Goal: Use online tool/utility: Utilize a website feature to perform a specific function

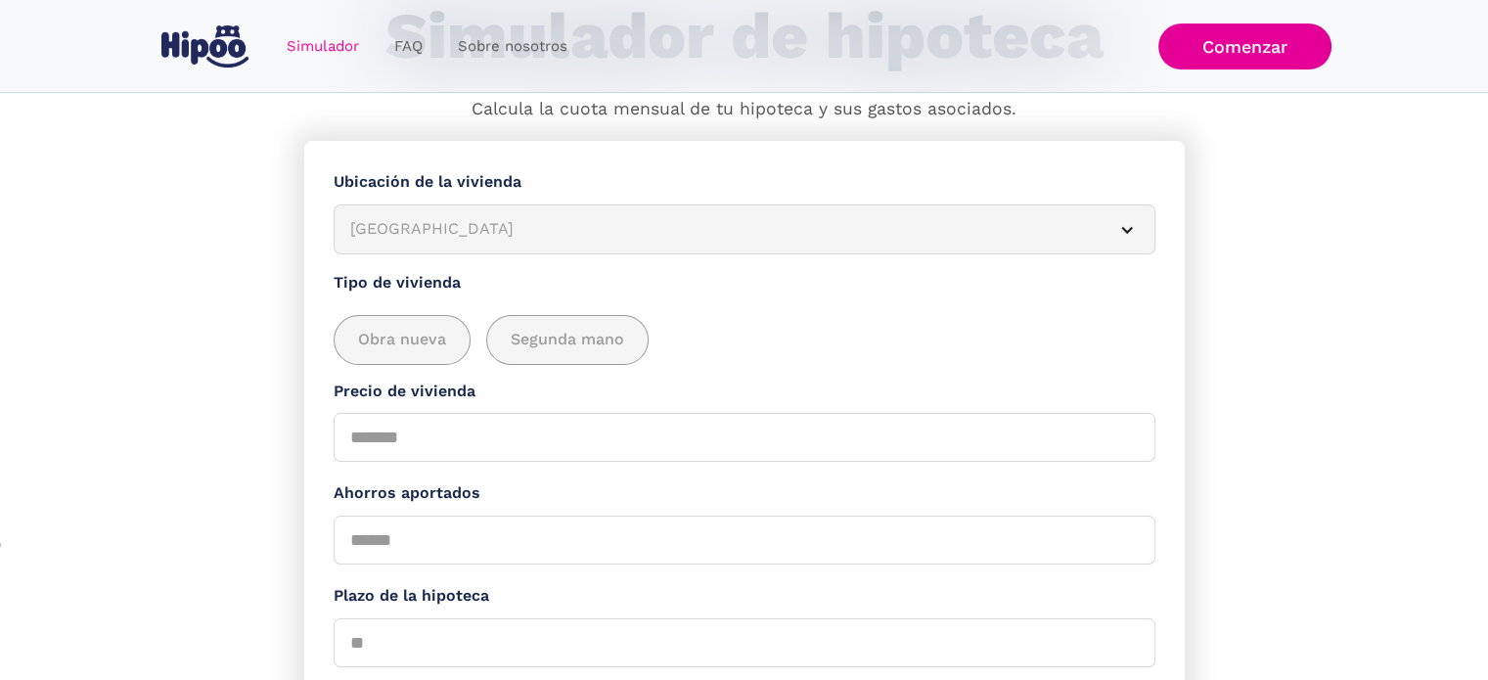
scroll to position [196, 0]
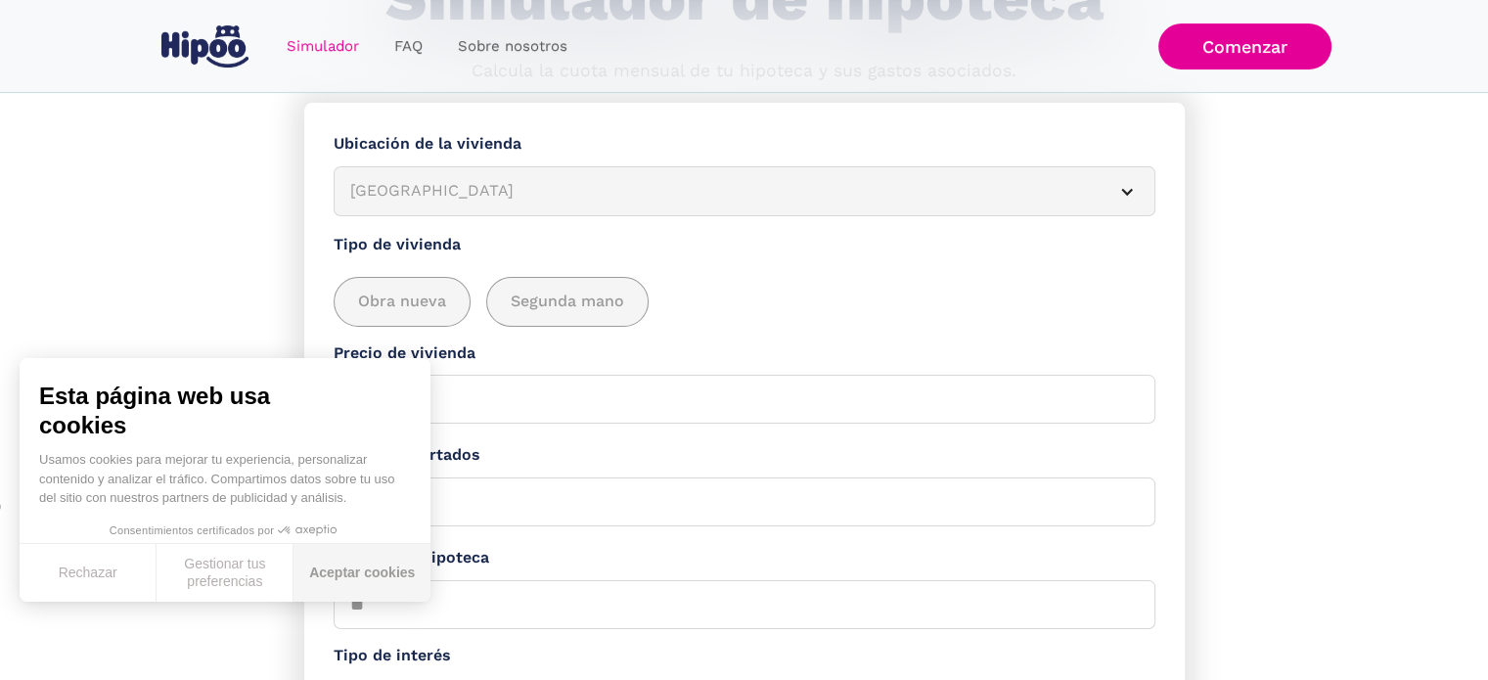
click at [340, 576] on button "Aceptar cookies" at bounding box center [361, 573] width 137 height 58
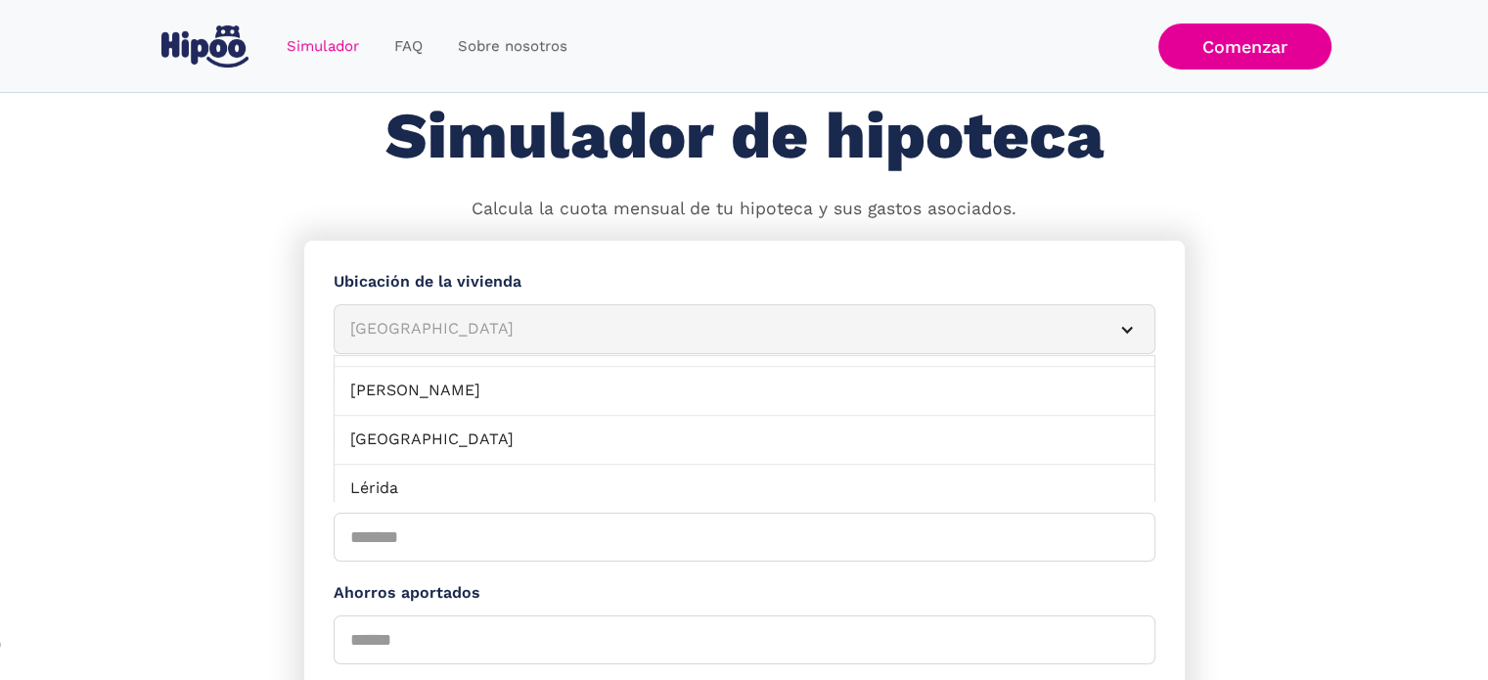
scroll to position [1370, 0]
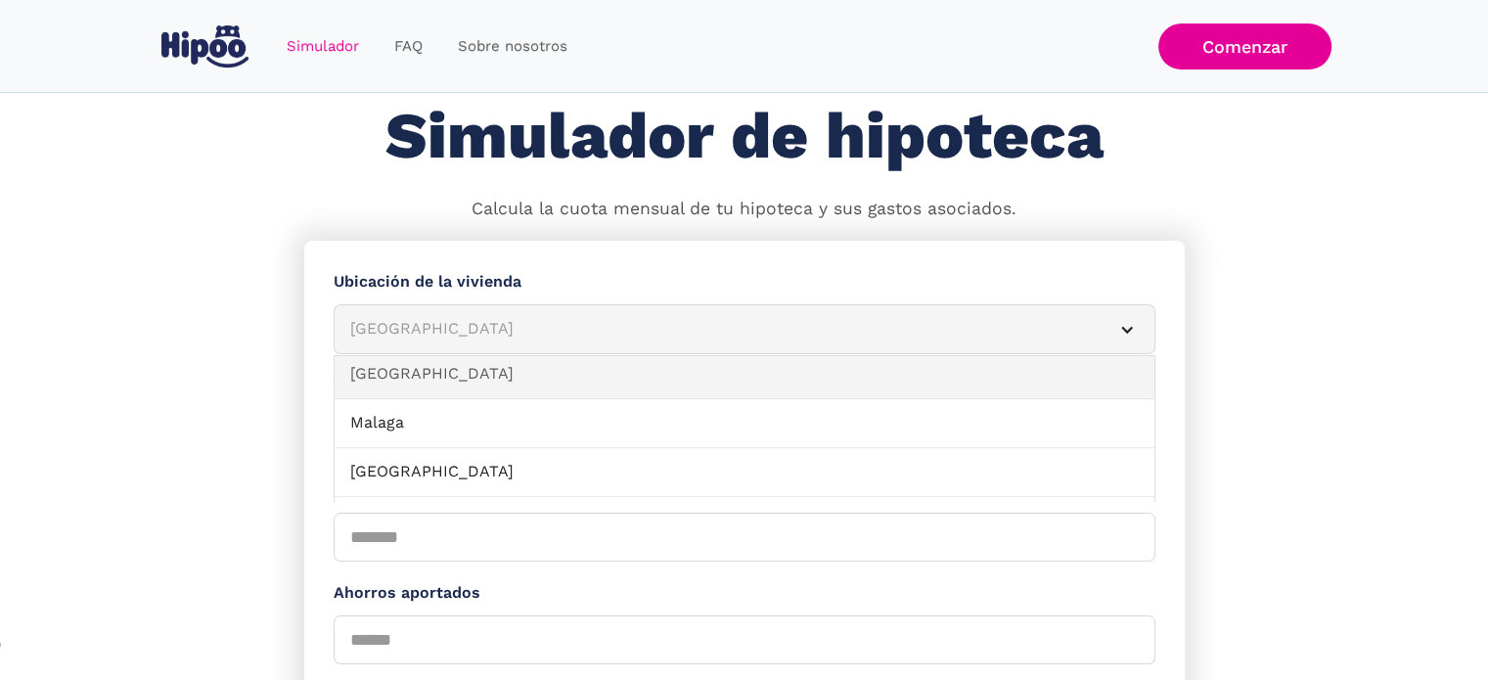
click at [406, 379] on link "[GEOGRAPHIC_DATA]" at bounding box center [745, 374] width 820 height 49
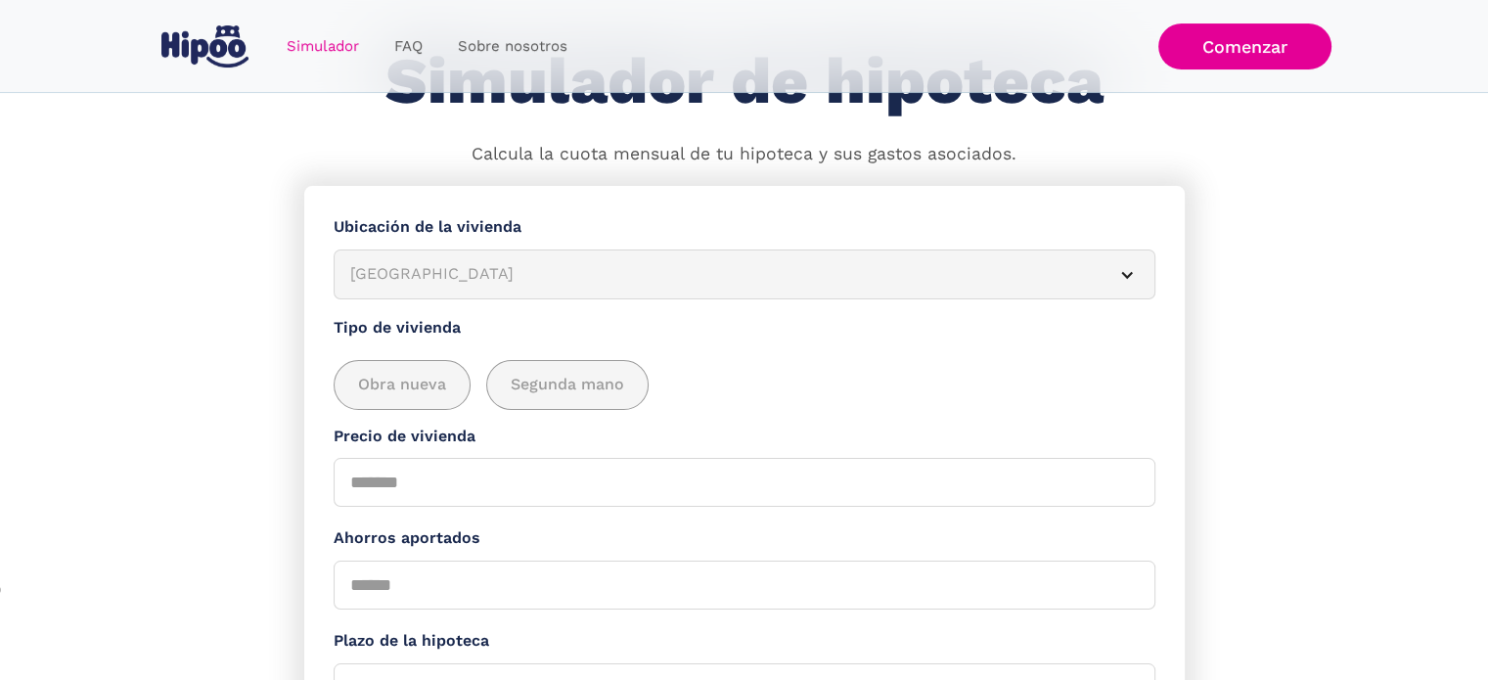
scroll to position [156, 0]
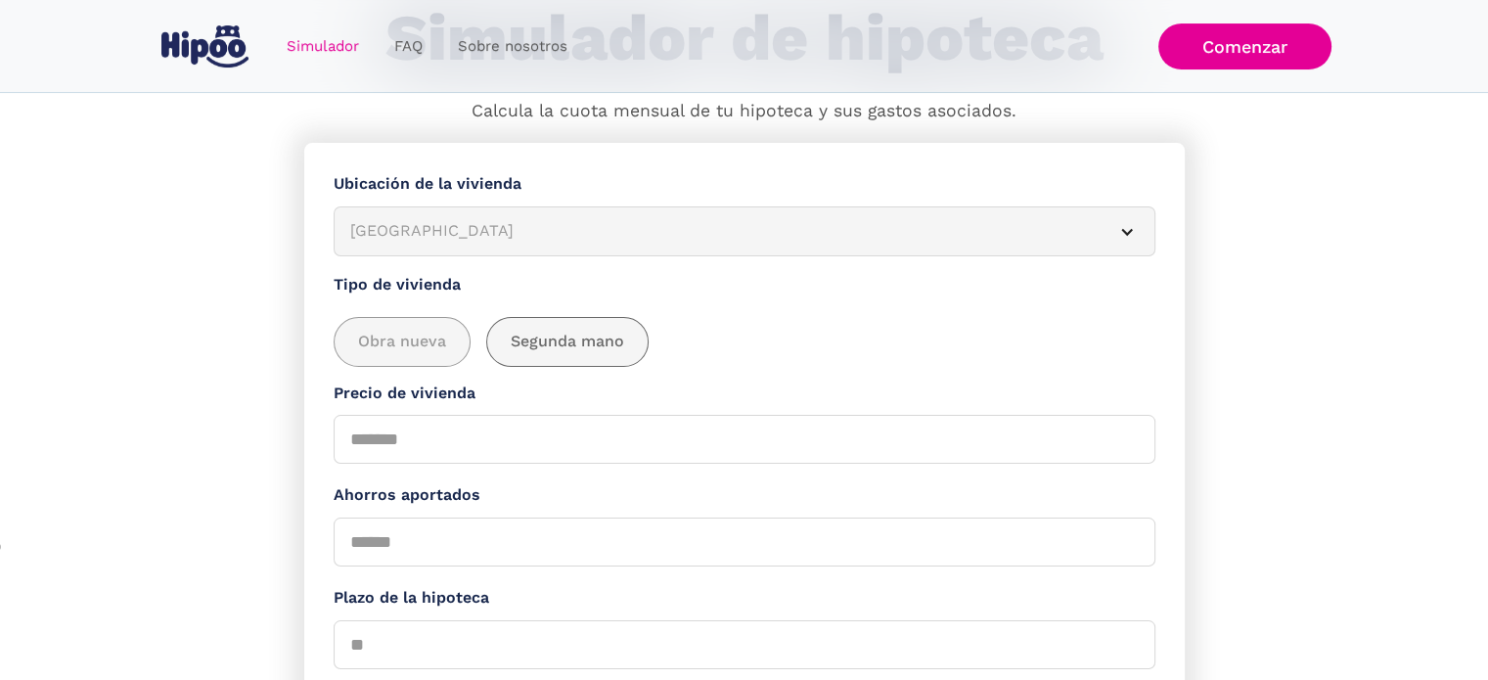
click at [618, 348] on span "Segunda mano" at bounding box center [567, 342] width 113 height 24
click at [430, 345] on span "Obra nueva" at bounding box center [402, 342] width 88 height 24
click at [553, 359] on div "add_description_here" at bounding box center [567, 342] width 160 height 48
click at [425, 453] on input "Precio de vivienda" at bounding box center [745, 439] width 822 height 49
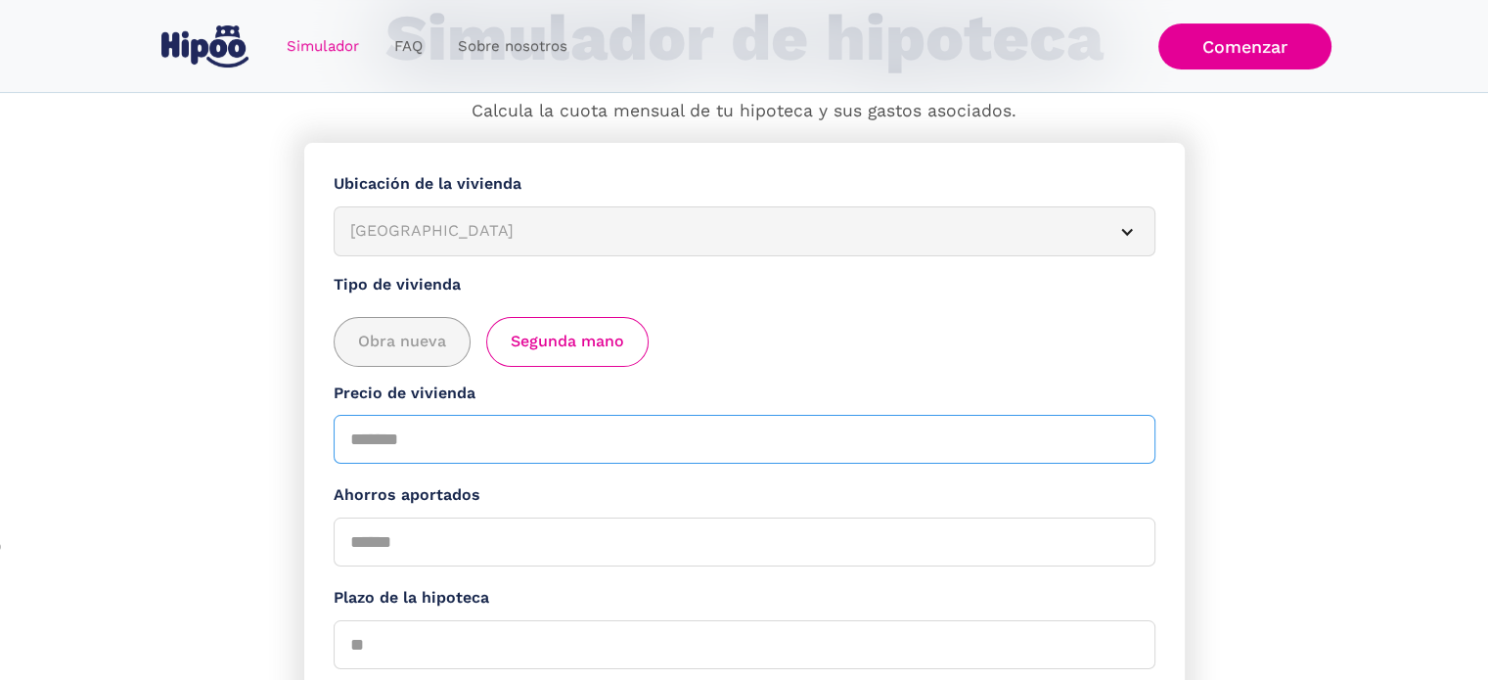
type input "******"
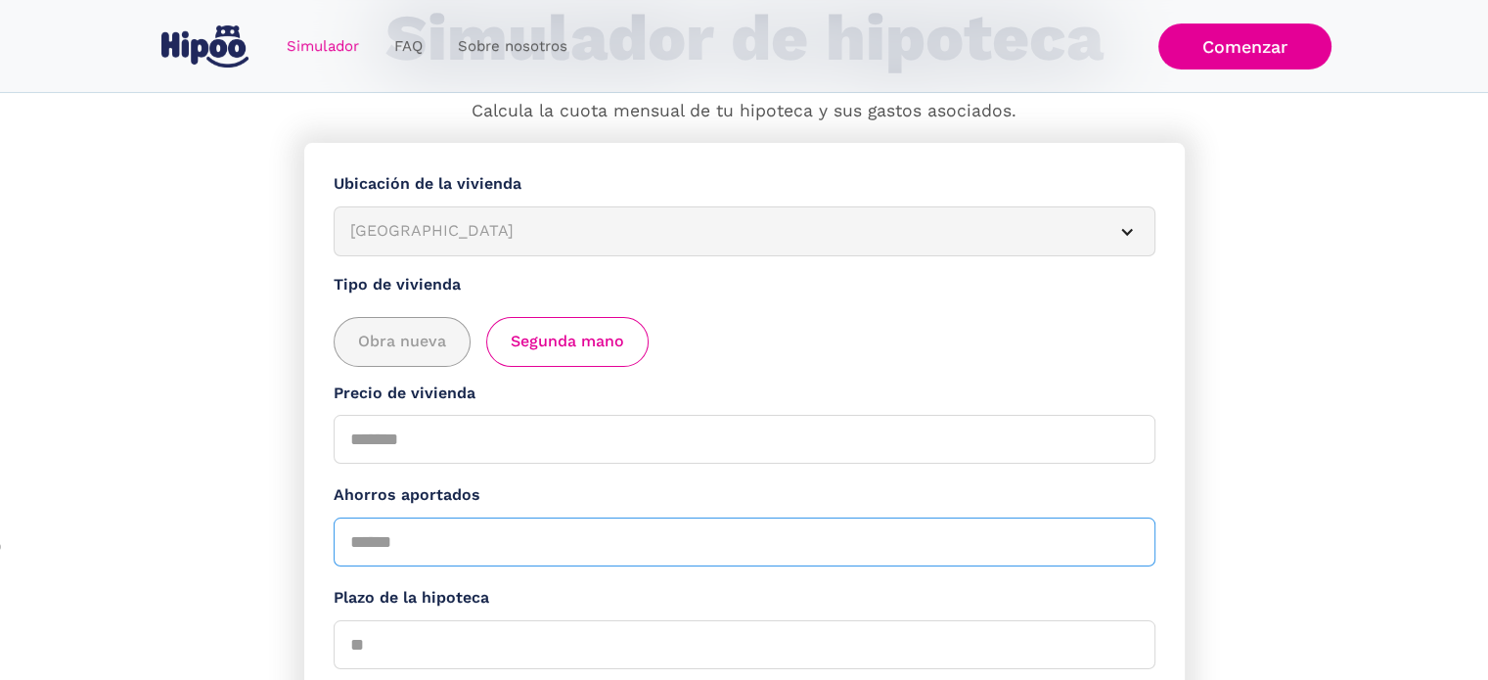
click at [443, 540] on input "Ahorros aportados" at bounding box center [745, 542] width 822 height 49
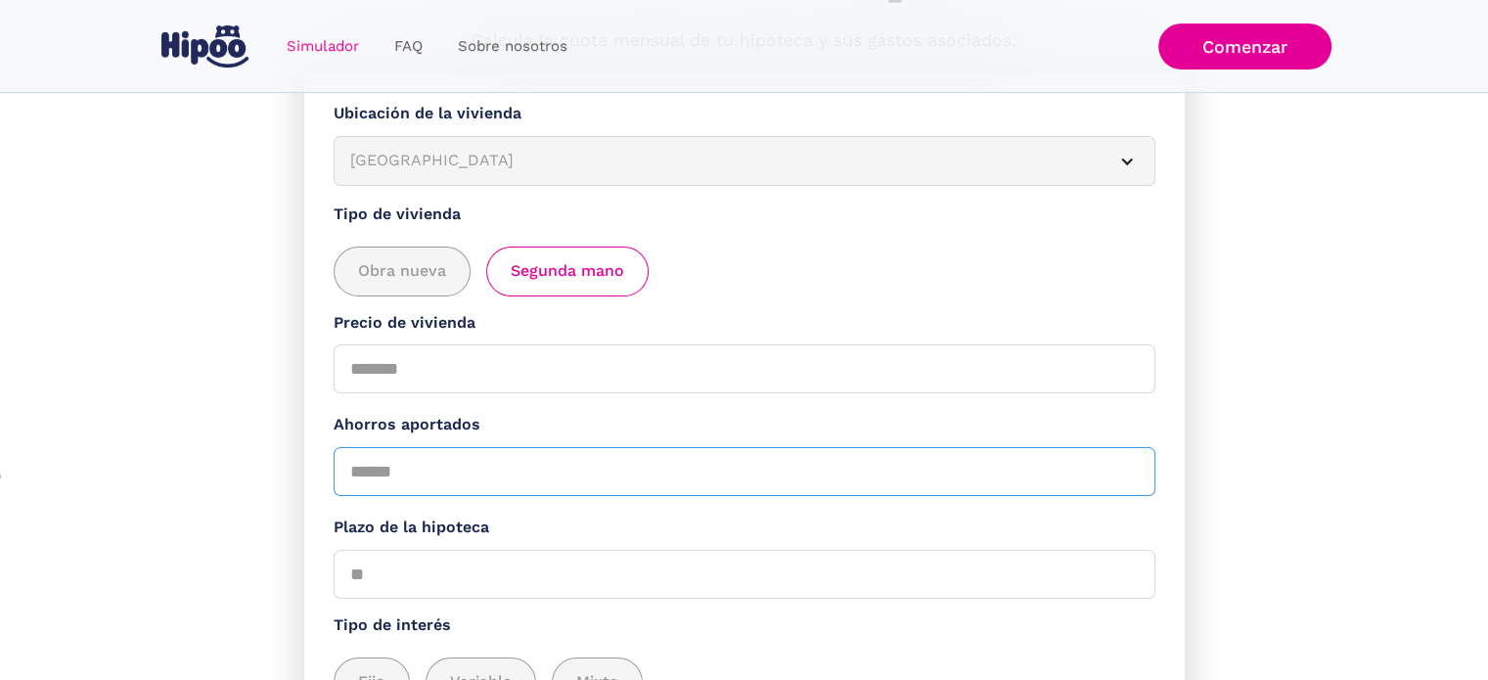
scroll to position [351, 0]
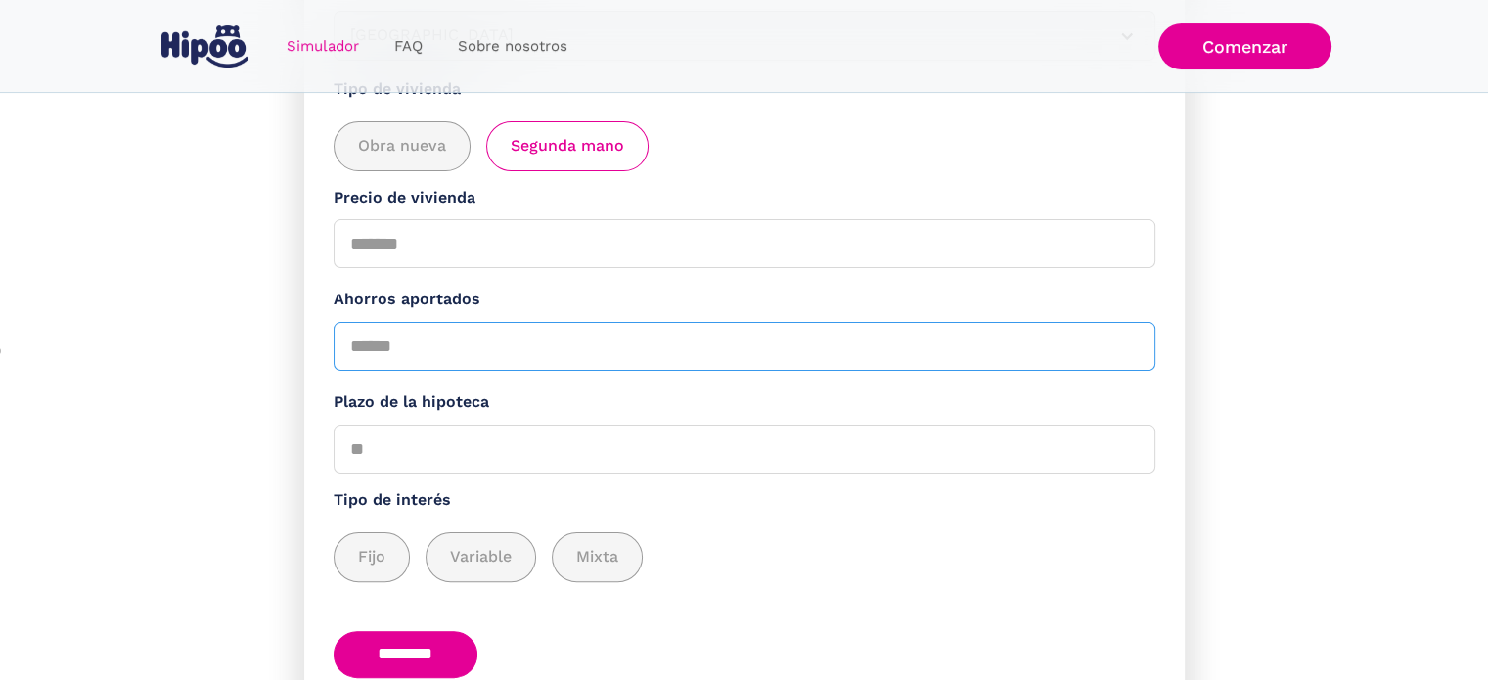
type input "****"
click at [419, 449] on input "Plazo de la hipoteca" at bounding box center [745, 449] width 822 height 49
drag, startPoint x: 419, startPoint y: 449, endPoint x: 355, endPoint y: 449, distance: 63.6
click at [355, 449] on input "Plazo de la hipoteca" at bounding box center [745, 449] width 822 height 49
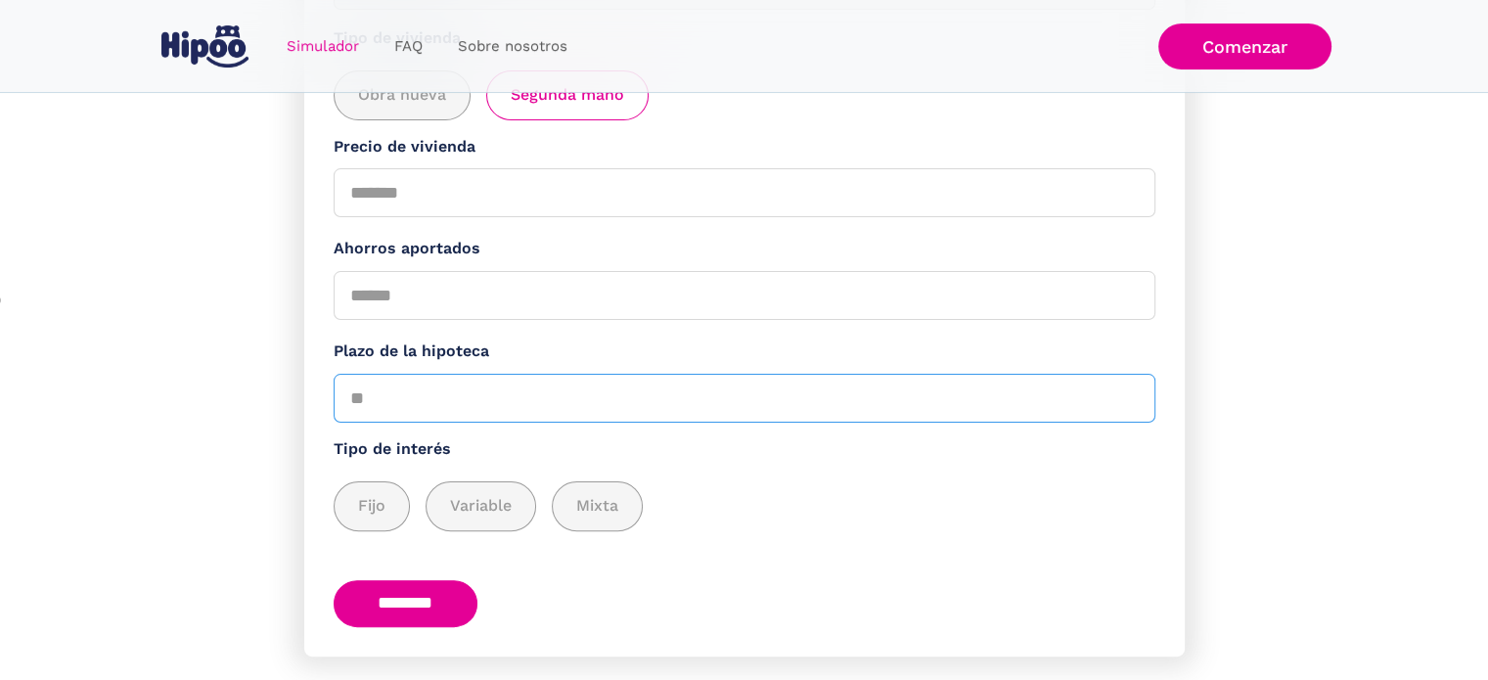
scroll to position [449, 0]
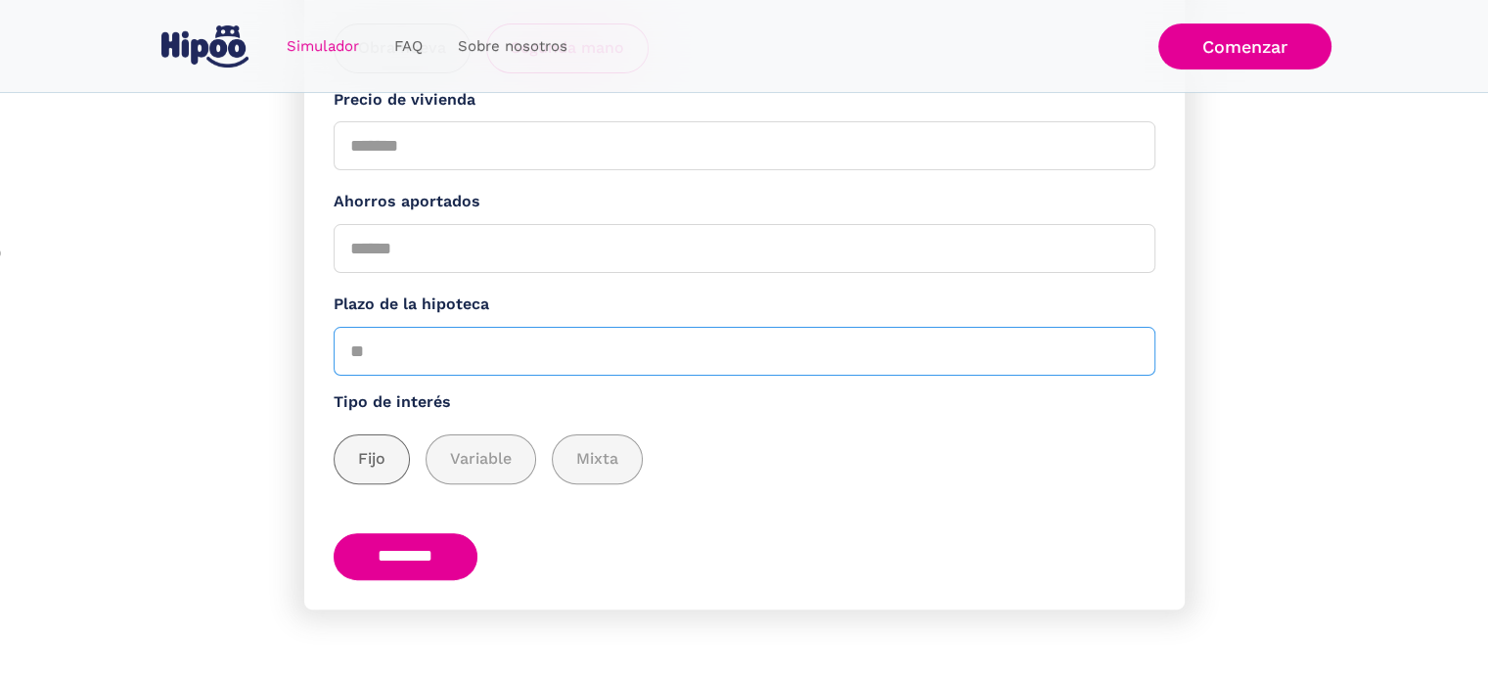
type input "**"
click at [381, 461] on span "Fijo" at bounding box center [371, 459] width 27 height 24
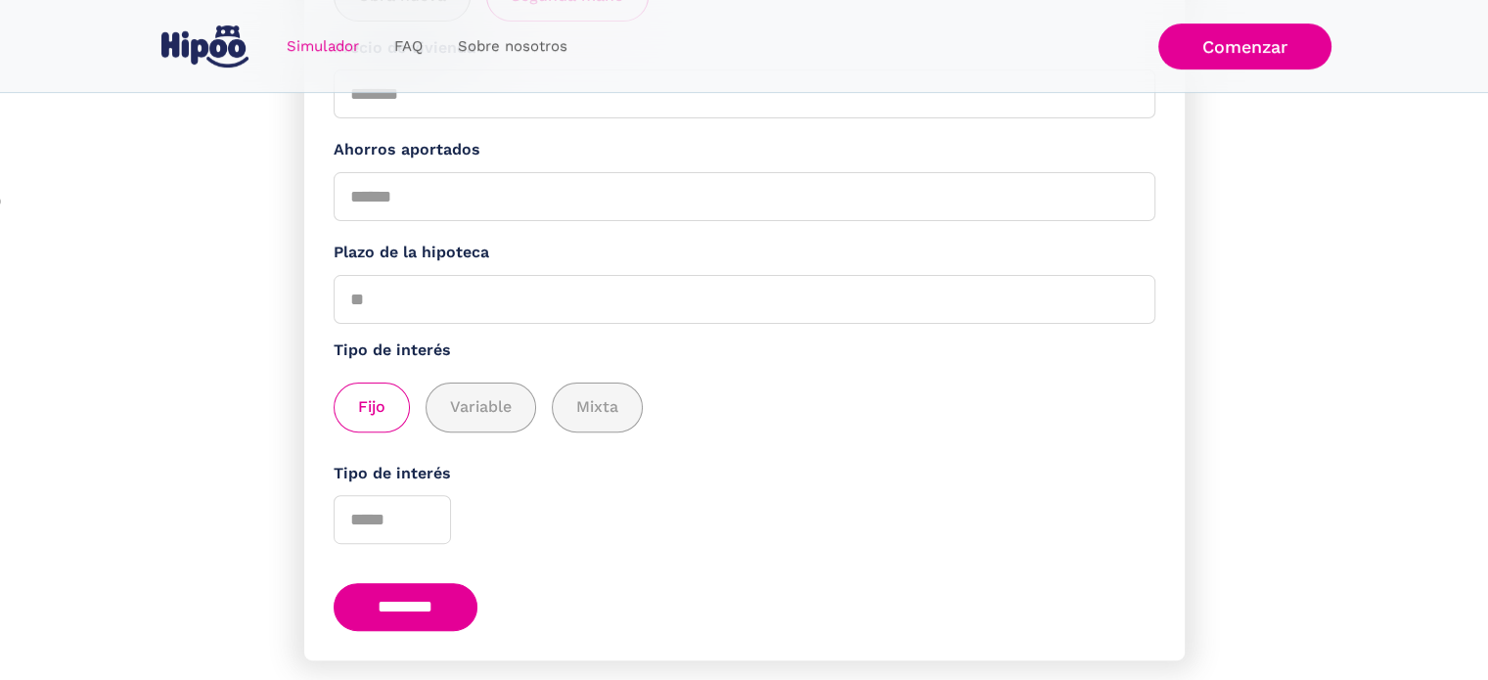
scroll to position [547, 0]
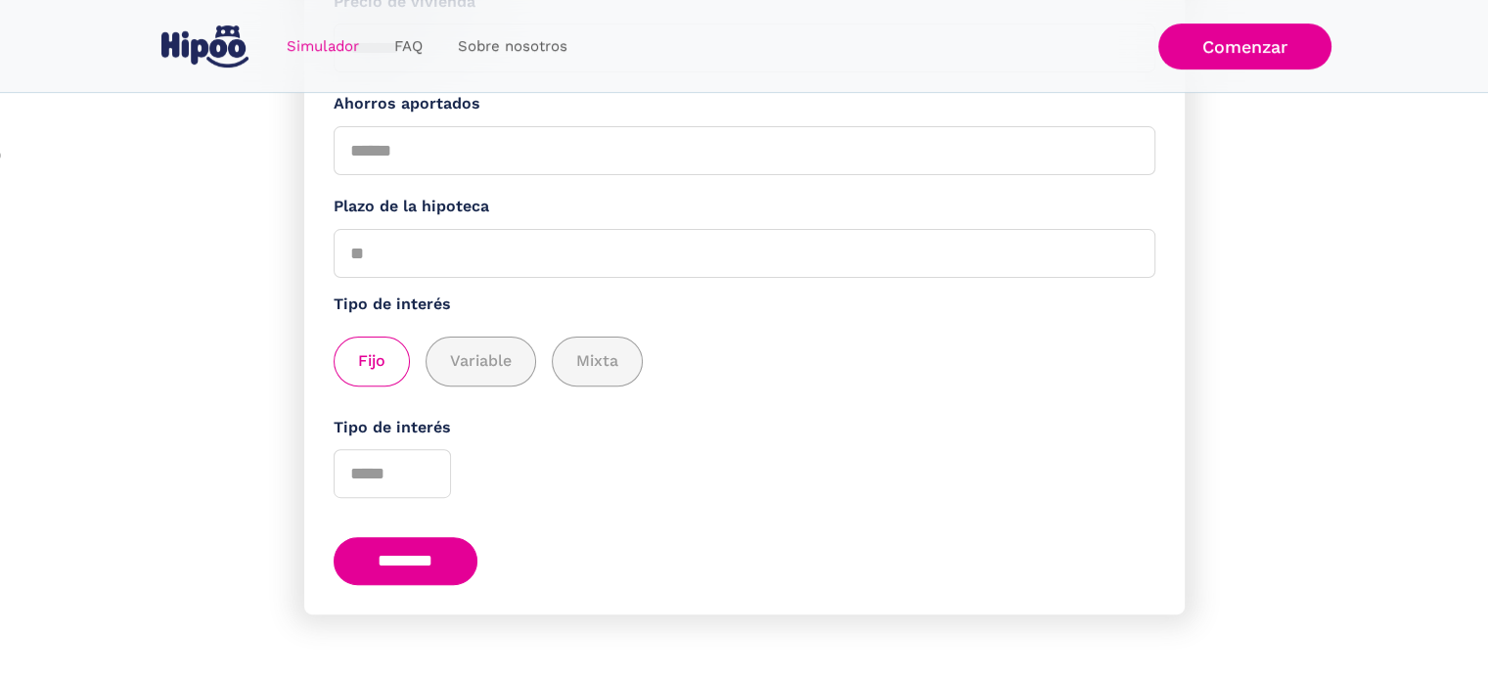
click at [402, 561] on input "********" at bounding box center [406, 561] width 145 height 48
click at [399, 477] on input "Tipo de interés" at bounding box center [392, 473] width 117 height 49
click at [427, 468] on input "*" at bounding box center [392, 473] width 117 height 49
type input "*"
click at [427, 476] on input "*" at bounding box center [392, 473] width 117 height 49
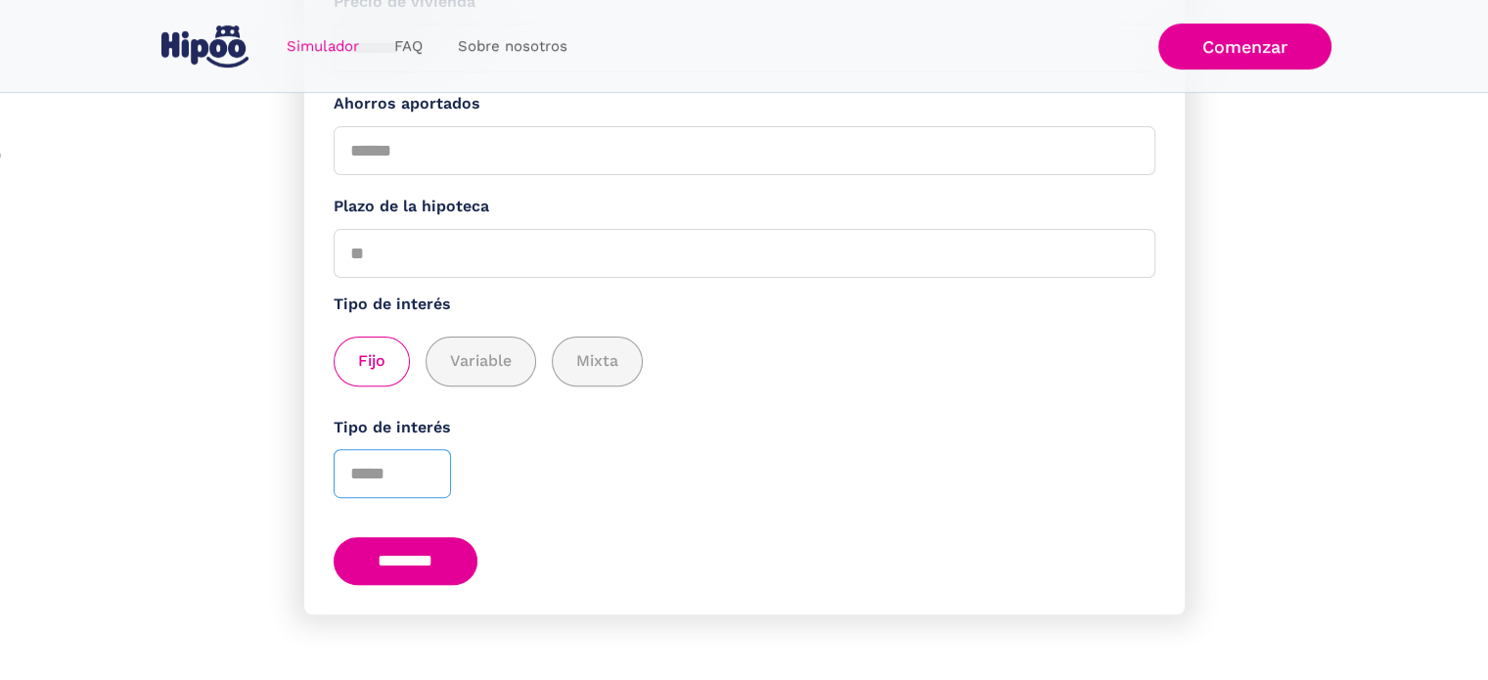
click at [393, 476] on input "*" at bounding box center [392, 473] width 117 height 49
click at [519, 487] on div "Tipo de interés *" at bounding box center [745, 457] width 822 height 83
click at [420, 551] on input "********" at bounding box center [406, 561] width 145 height 48
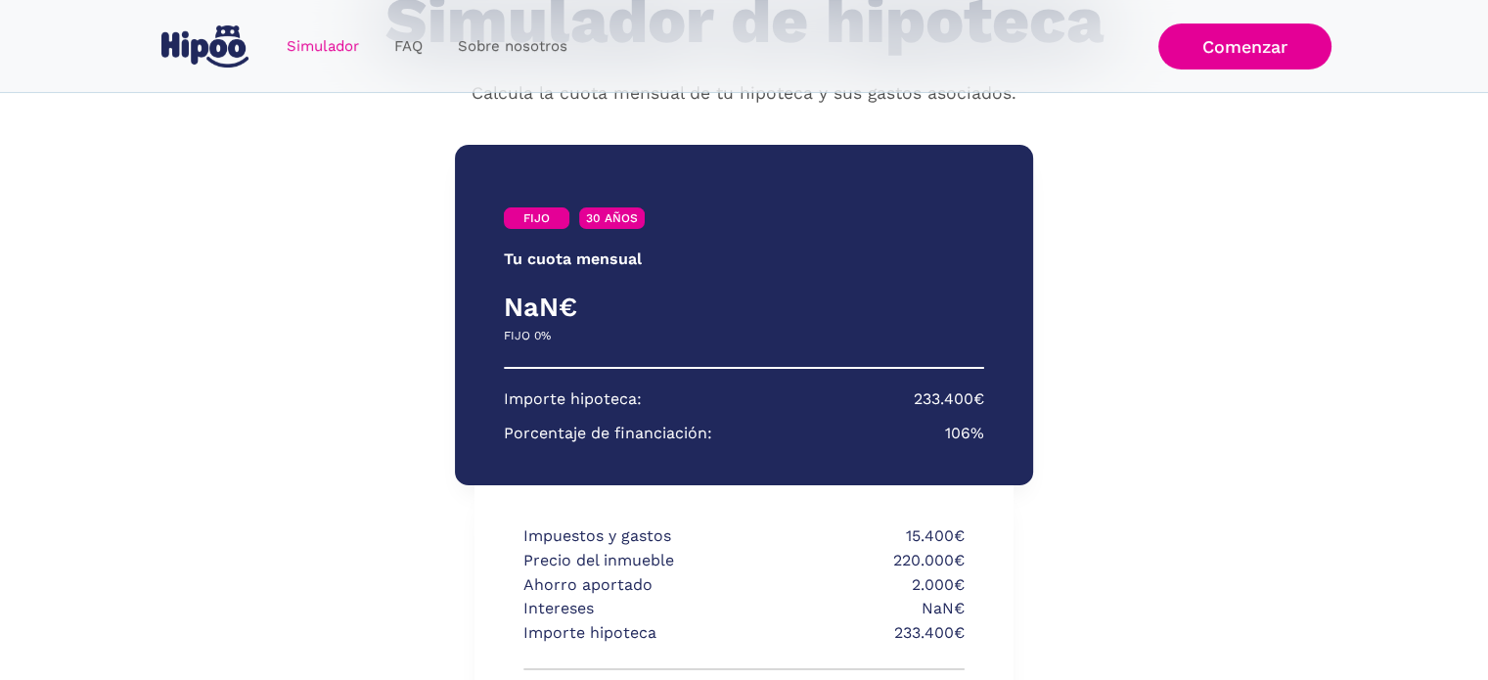
scroll to position [293, 0]
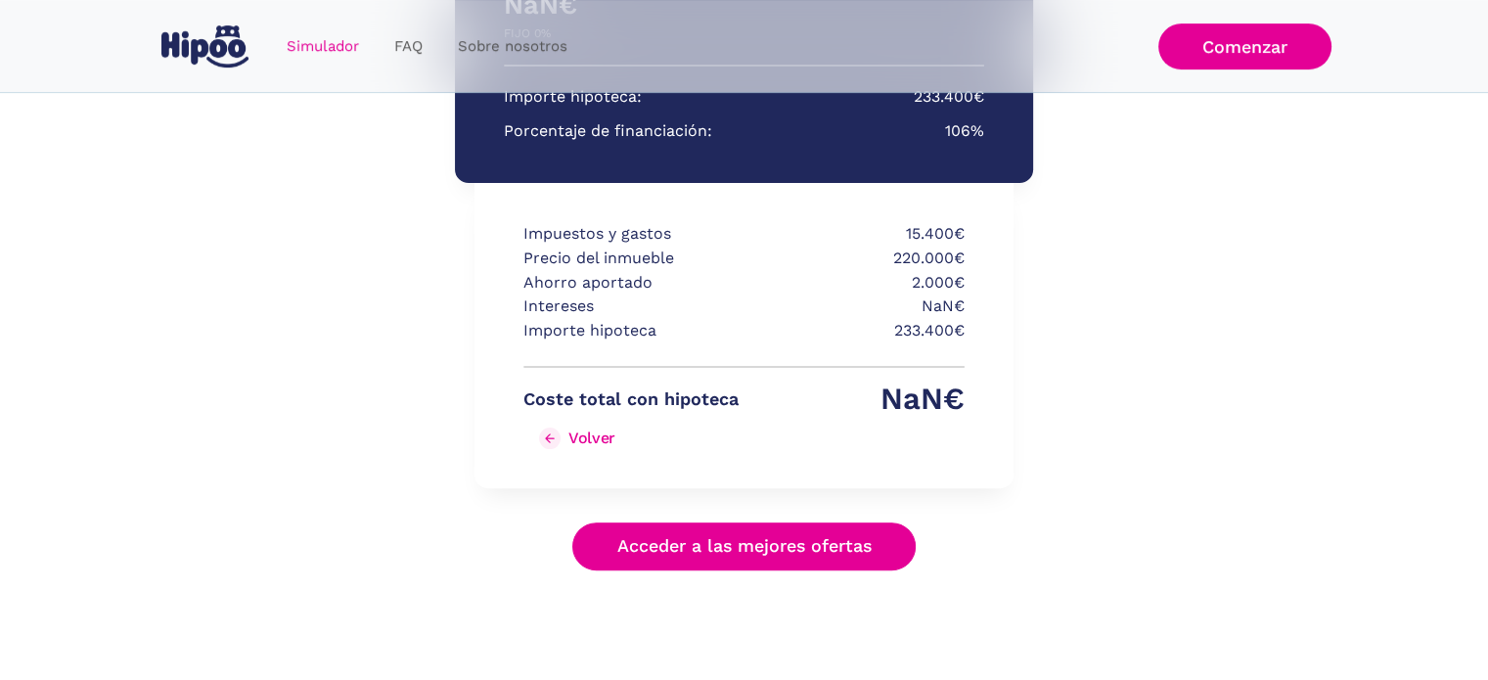
click at [571, 439] on div "Volver" at bounding box center [591, 437] width 47 height 19
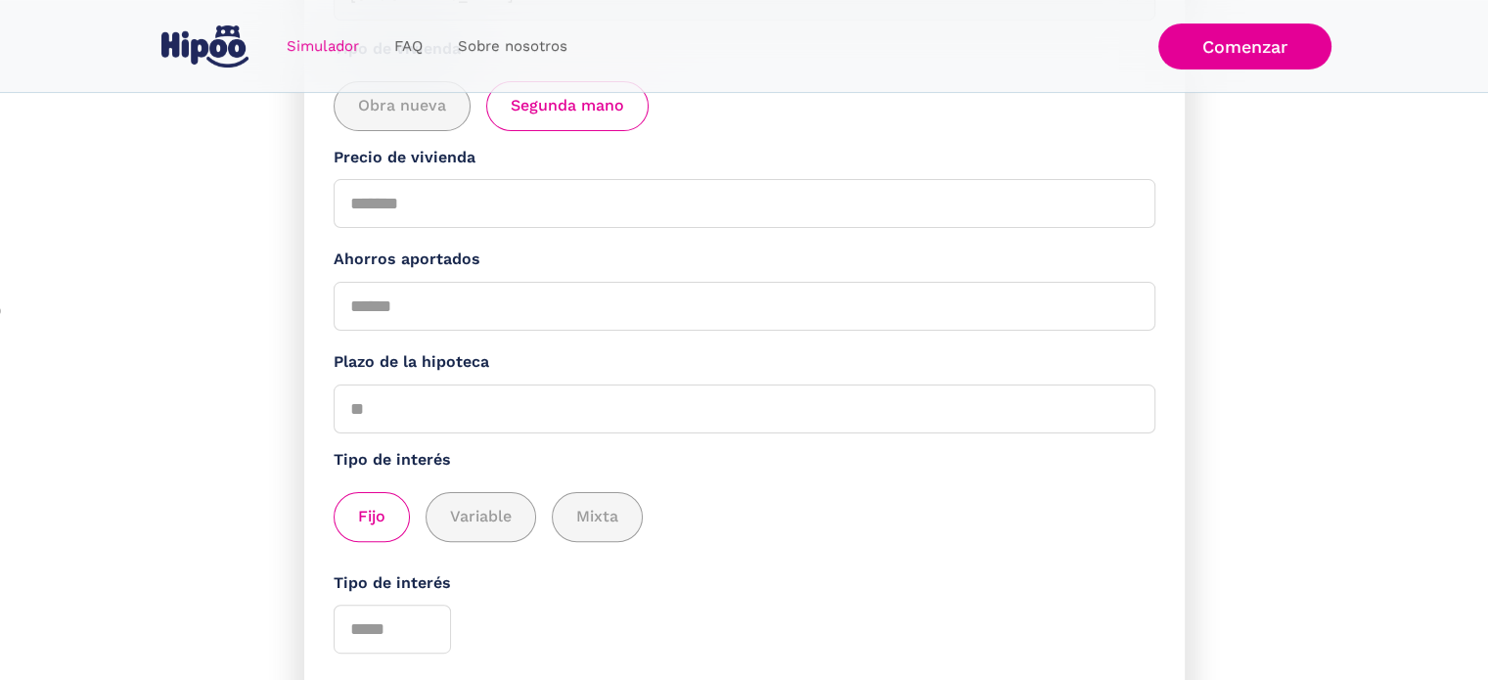
scroll to position [489, 0]
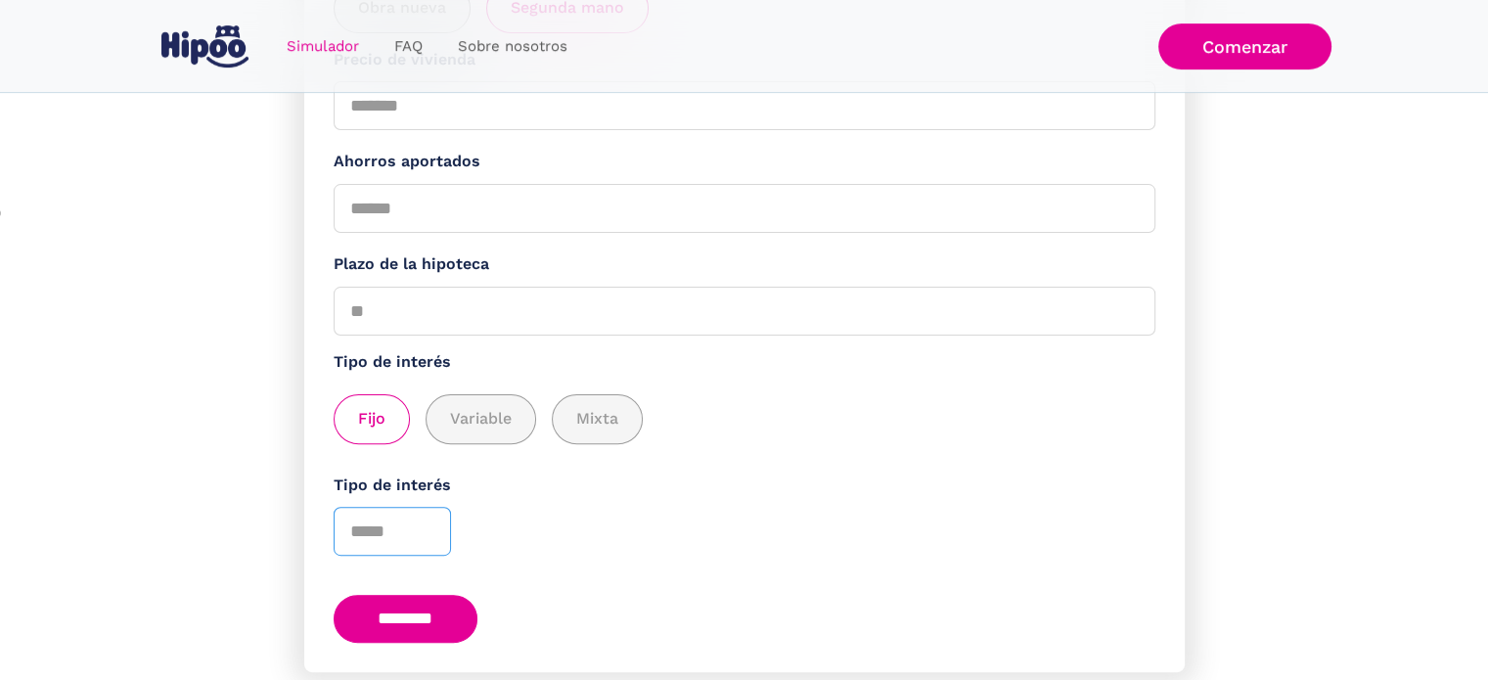
click at [371, 532] on input "*" at bounding box center [392, 531] width 117 height 49
click at [432, 617] on input "********" at bounding box center [406, 619] width 145 height 48
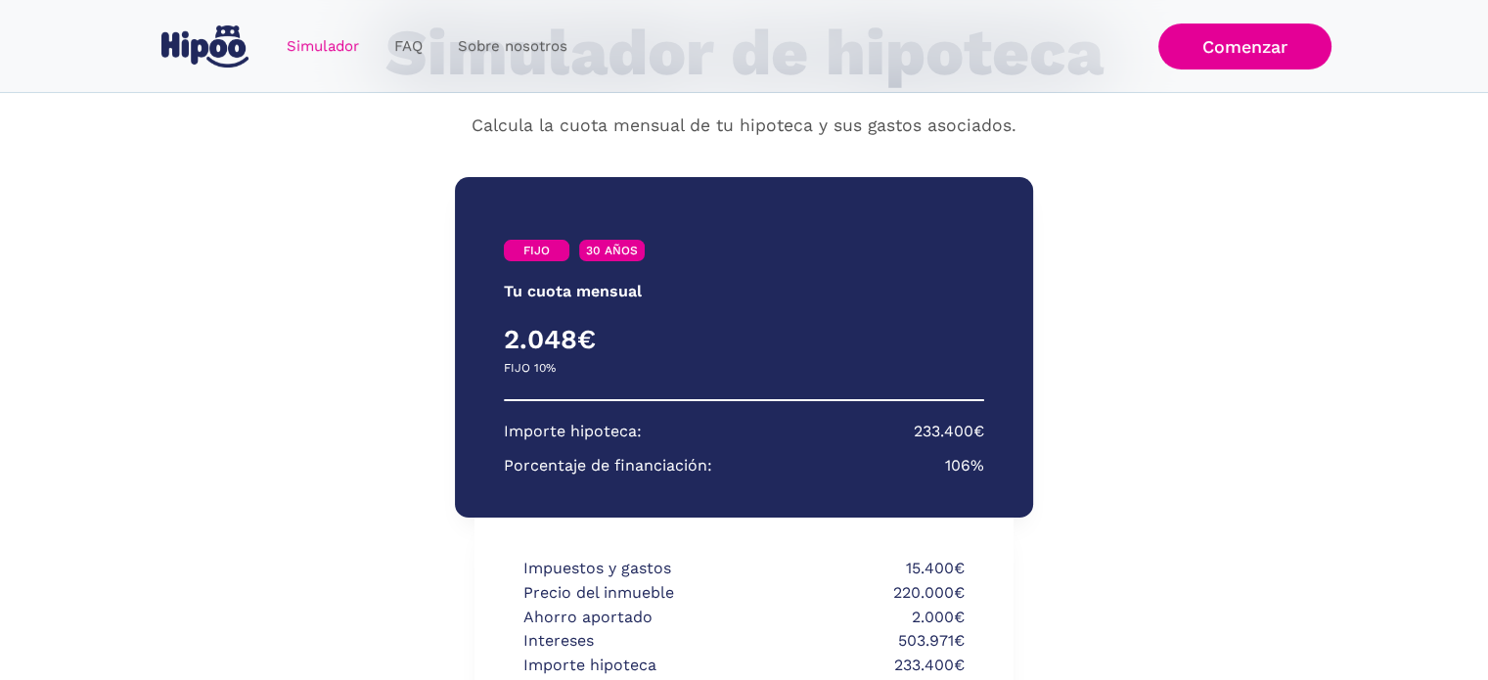
scroll to position [122, 0]
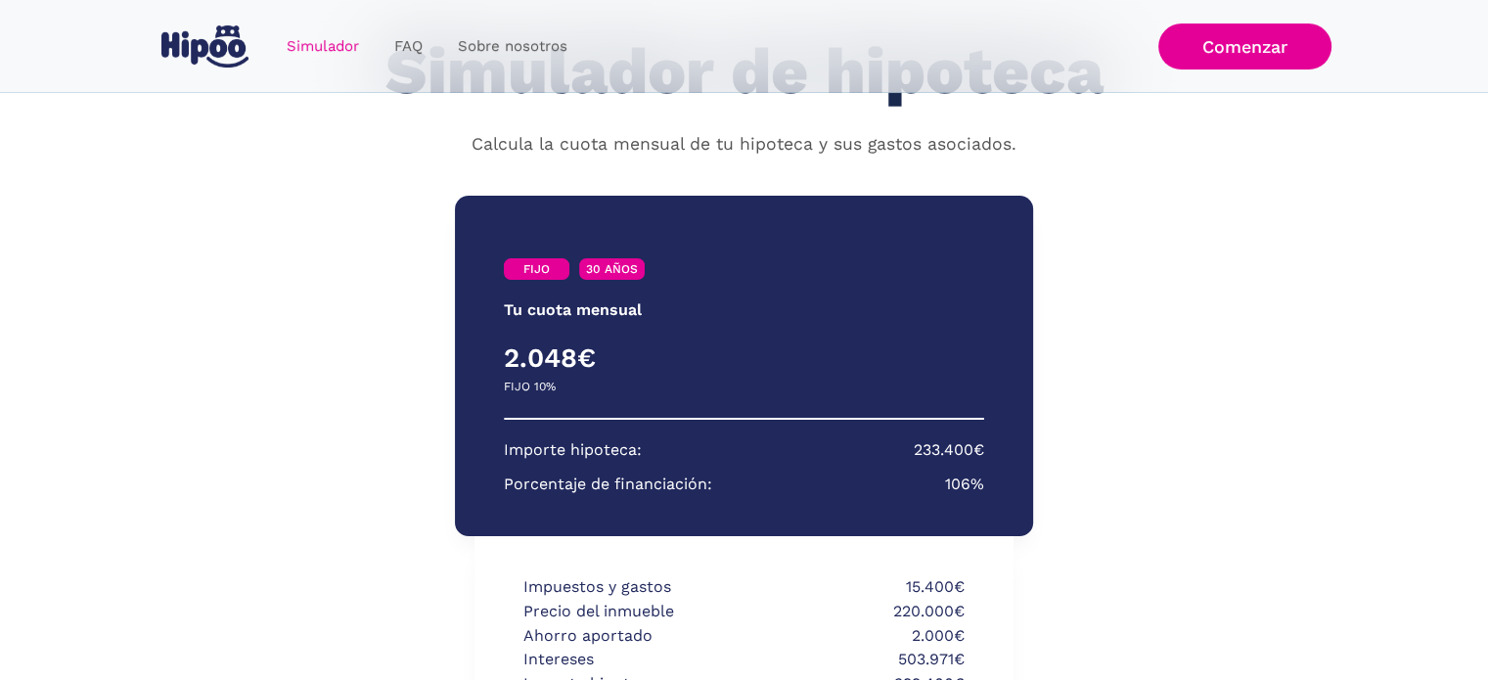
scroll to position [475, 0]
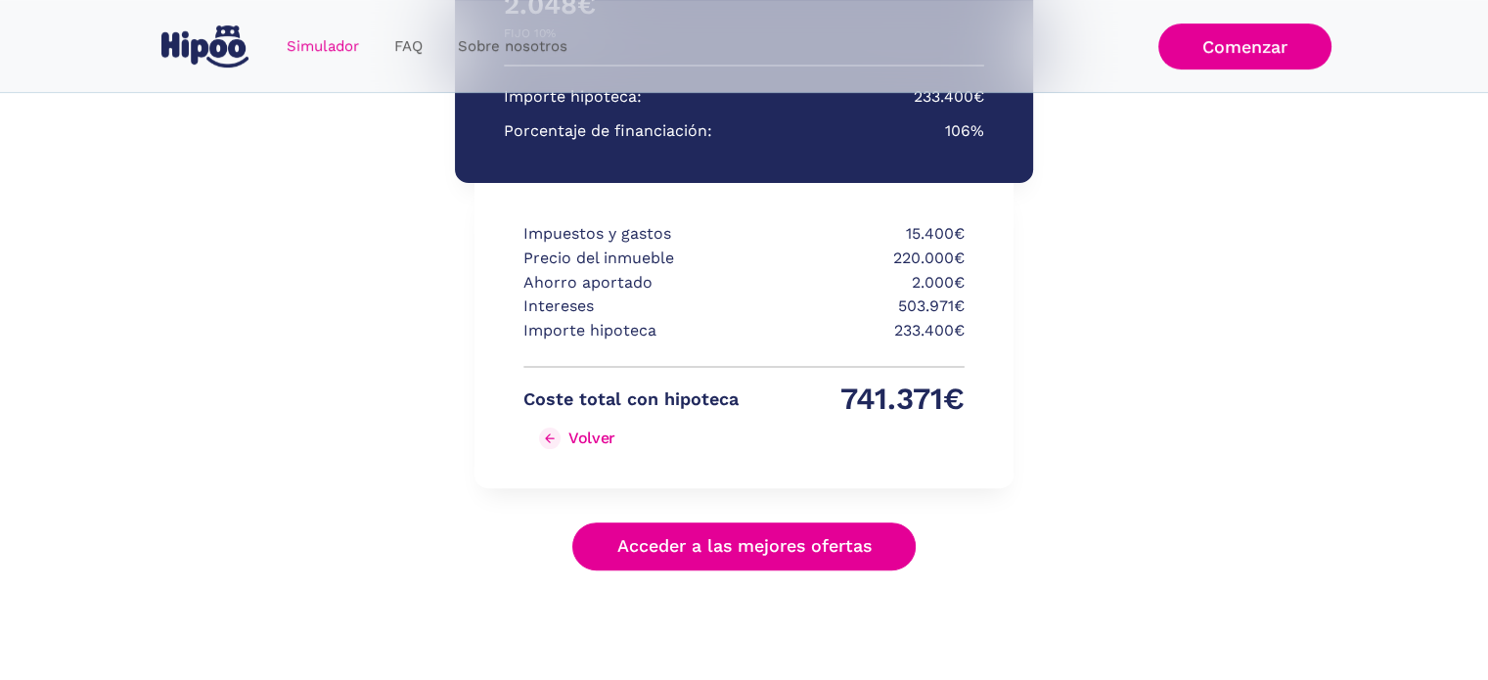
click at [539, 425] on link "Volver" at bounding box center [630, 438] width 215 height 31
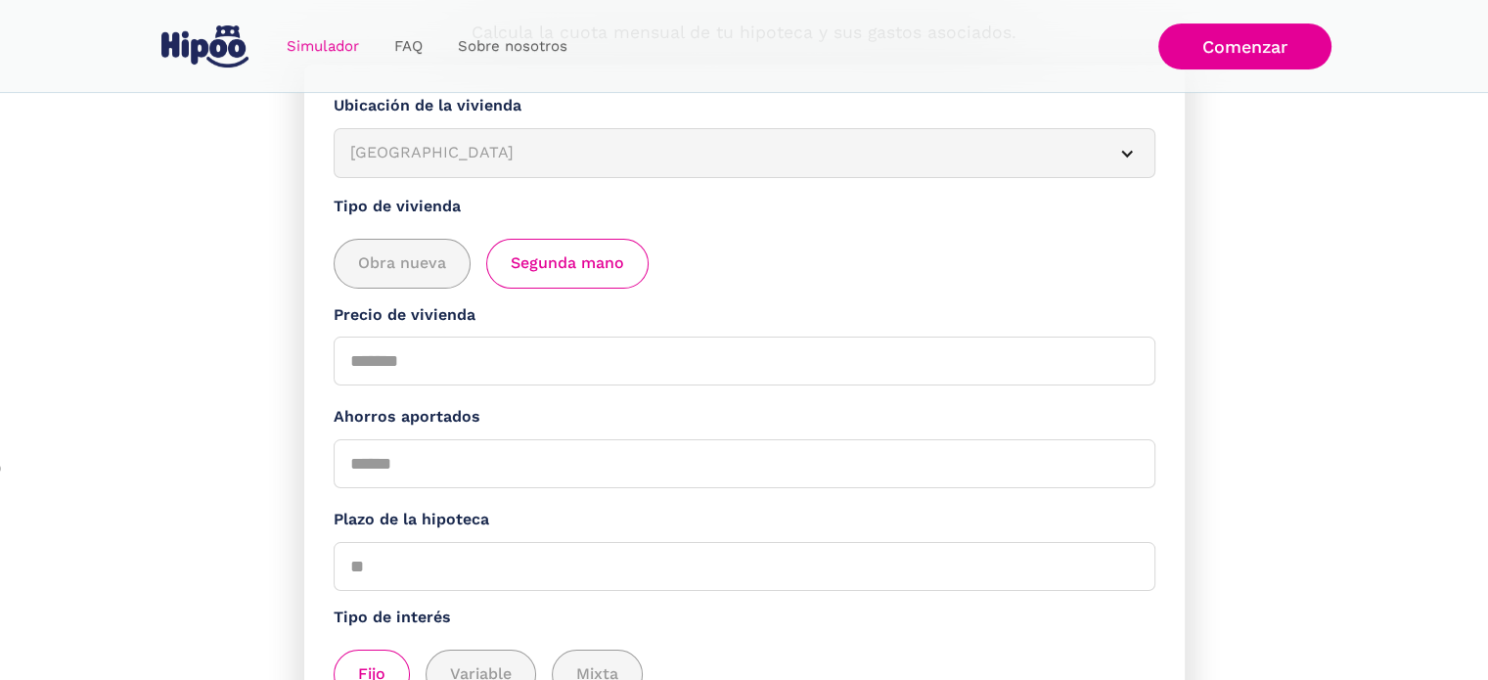
scroll to position [489, 0]
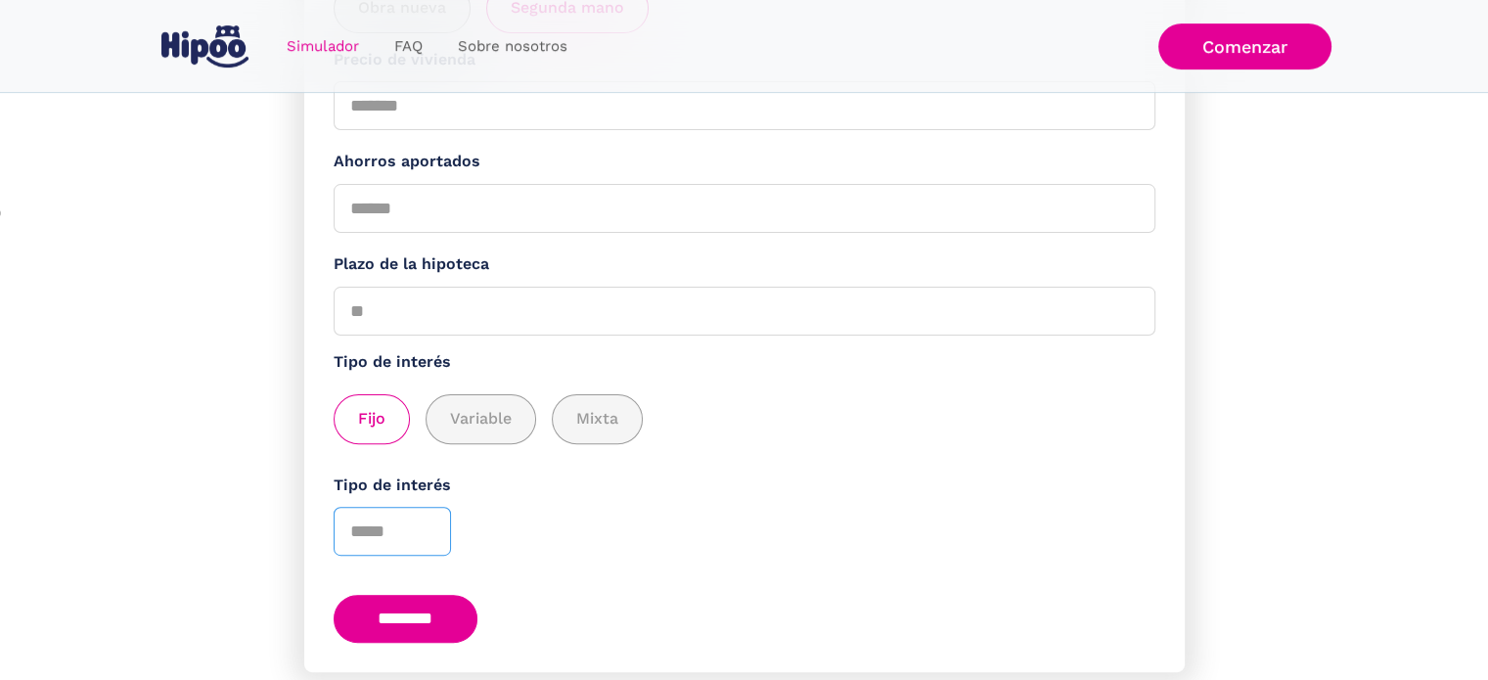
click at [387, 531] on input "**" at bounding box center [392, 531] width 117 height 49
type input "*"
click at [429, 541] on input "*" at bounding box center [392, 531] width 117 height 49
click at [421, 534] on input "*" at bounding box center [392, 531] width 117 height 49
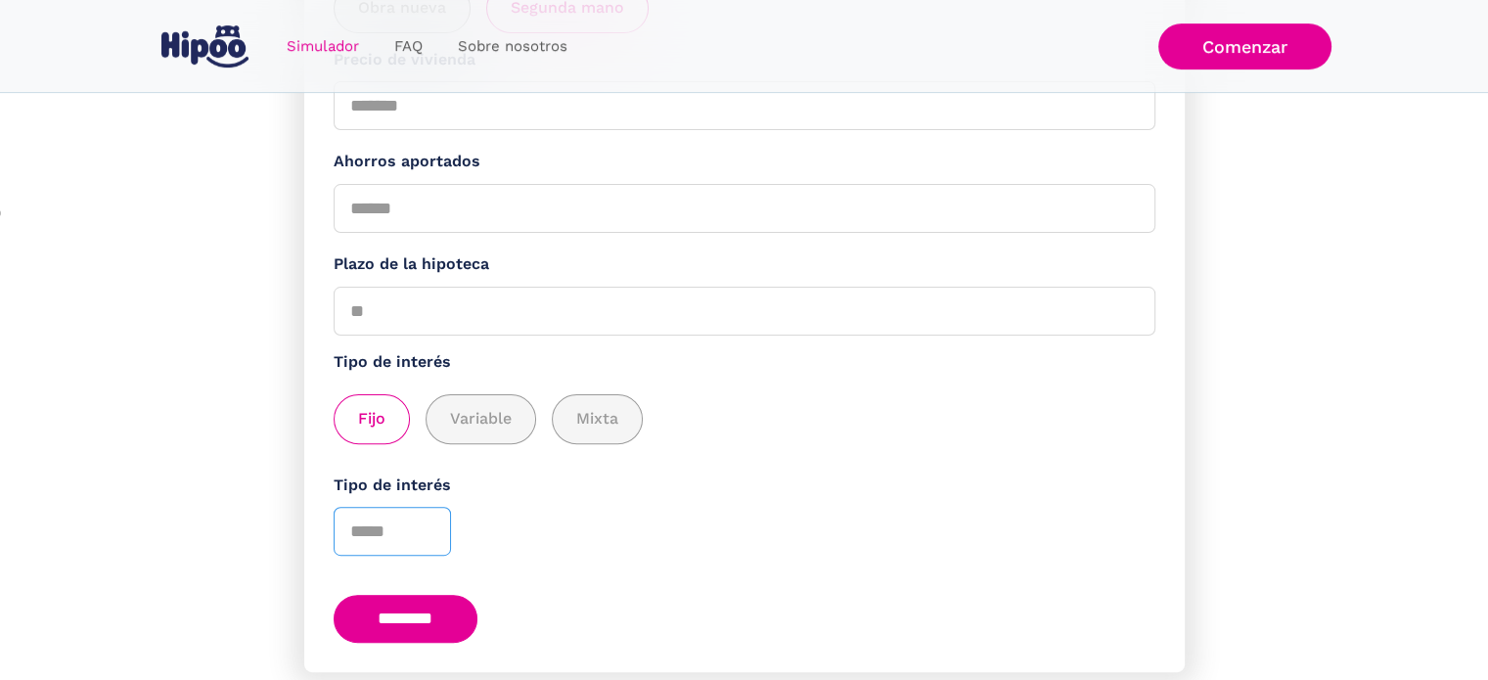
click at [425, 525] on input "*" at bounding box center [392, 531] width 117 height 49
click at [425, 535] on input "*" at bounding box center [392, 531] width 117 height 49
type input "*"
click at [423, 527] on input "*" at bounding box center [392, 531] width 117 height 49
click at [428, 608] on input "********" at bounding box center [406, 619] width 145 height 48
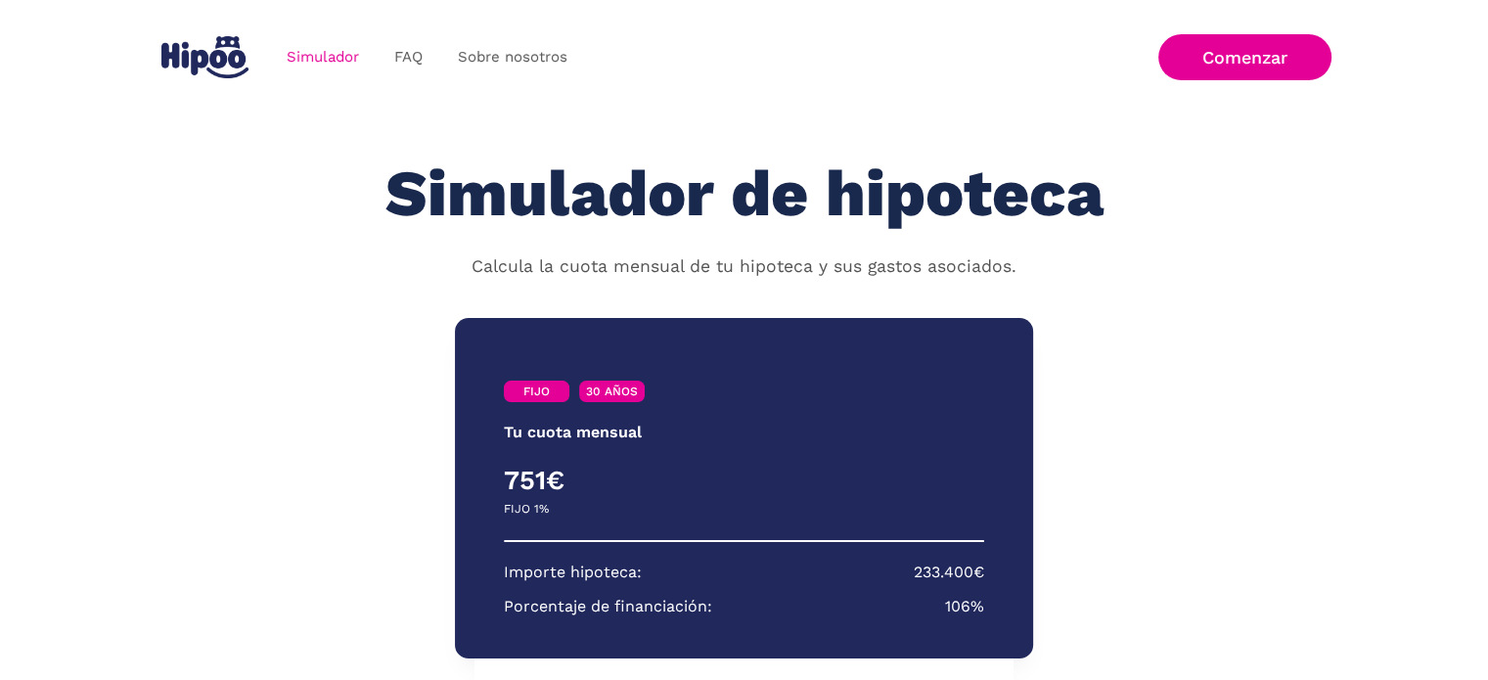
scroll to position [475, 0]
